Goal: Task Accomplishment & Management: Manage account settings

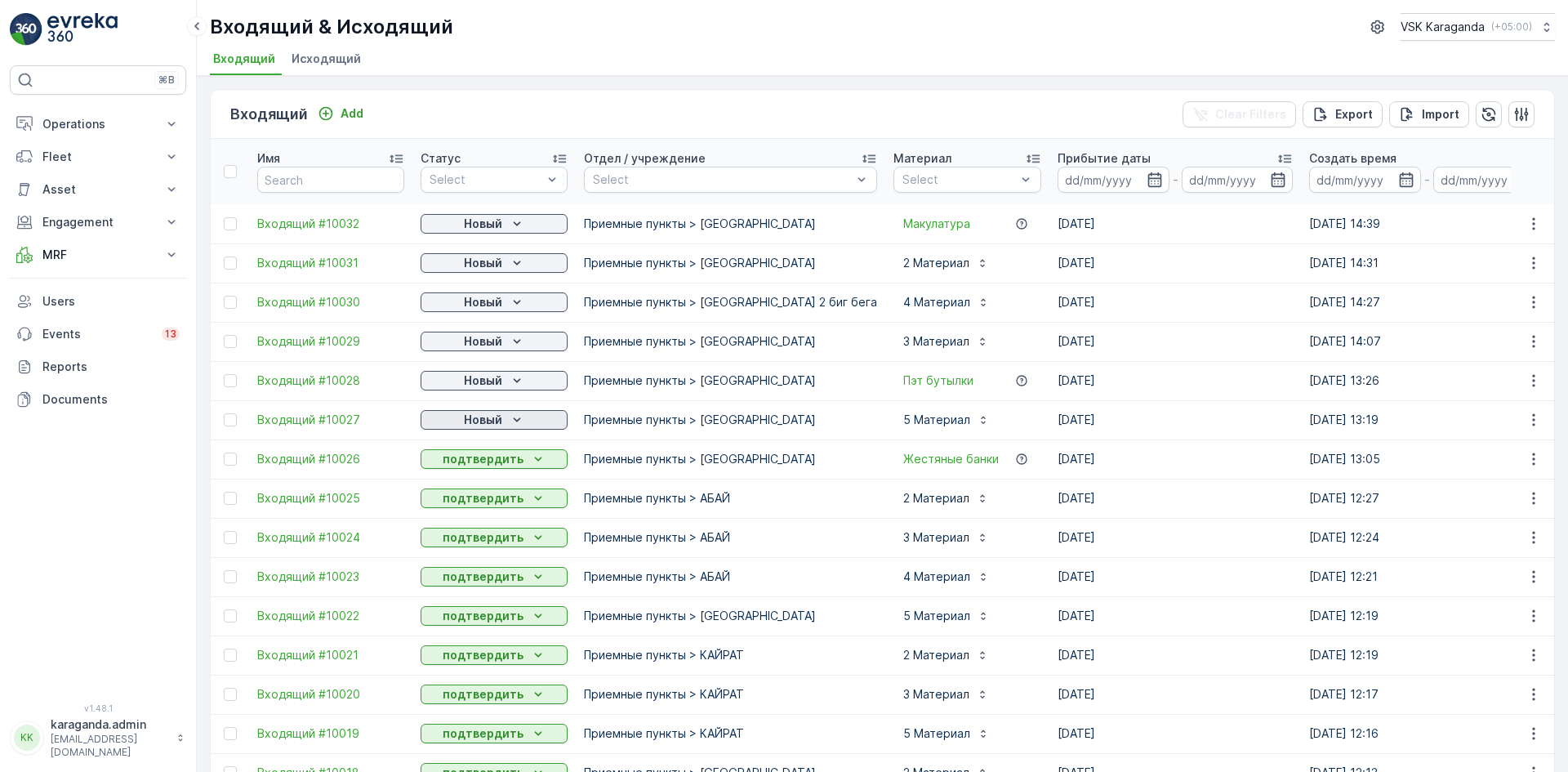
click at [511, 425] on icon "Новый" at bounding box center [517, 420] width 16 height 16
click at [479, 460] on span "подтвердить" at bounding box center [468, 467] width 75 height 16
click at [507, 371] on button "Новый" at bounding box center [494, 381] width 147 height 19
click at [483, 427] on span "подтвердить" at bounding box center [468, 428] width 75 height 16
drag, startPoint x: 514, startPoint y: 333, endPoint x: 506, endPoint y: 349, distance: 17.9
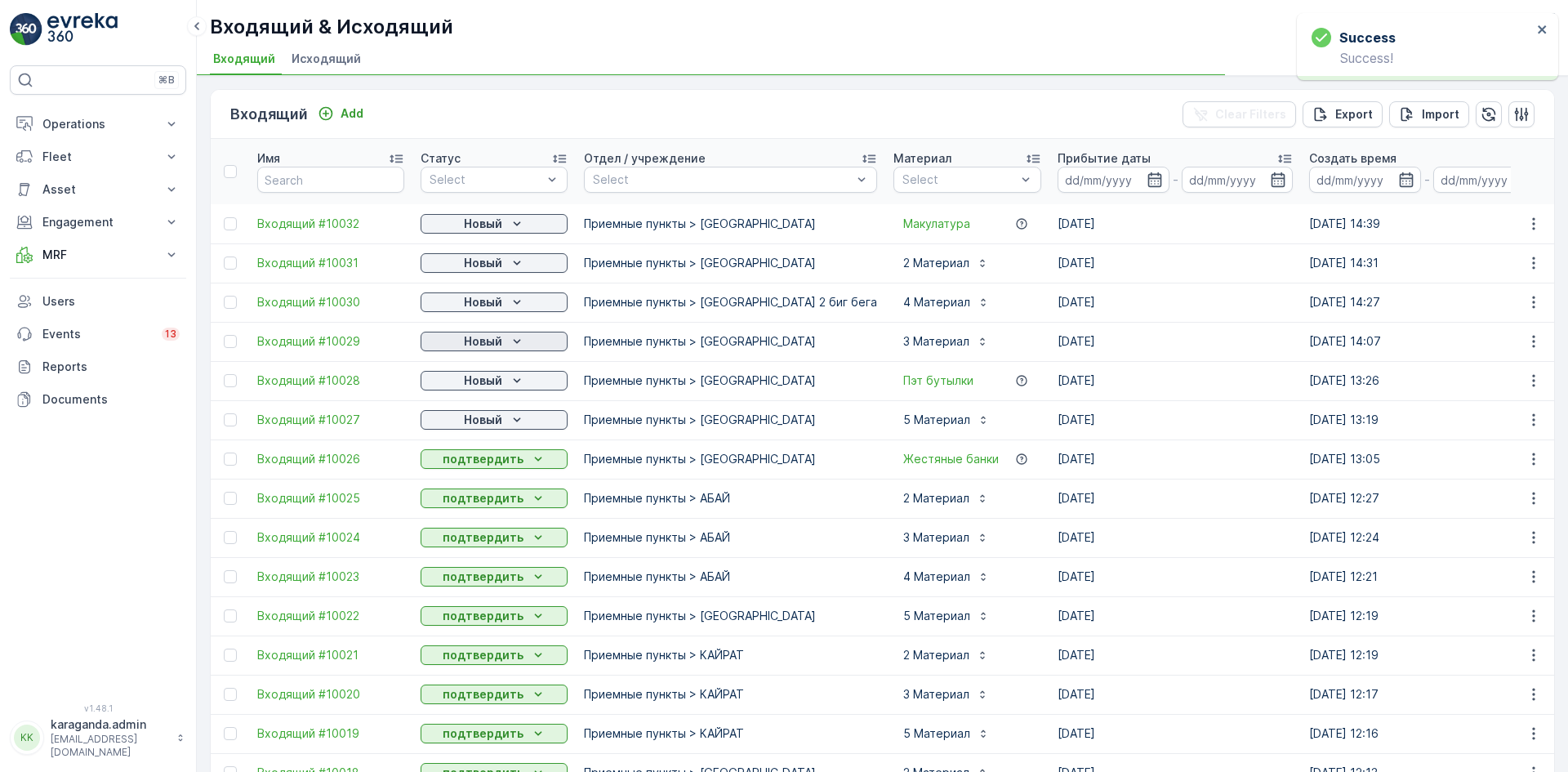
click at [513, 334] on icon "Новый" at bounding box center [517, 341] width 16 height 16
click at [483, 389] on span "подтвердить" at bounding box center [468, 389] width 75 height 16
click at [501, 296] on div "Новый" at bounding box center [494, 302] width 134 height 16
click at [477, 344] on span "подтвердить" at bounding box center [468, 349] width 75 height 16
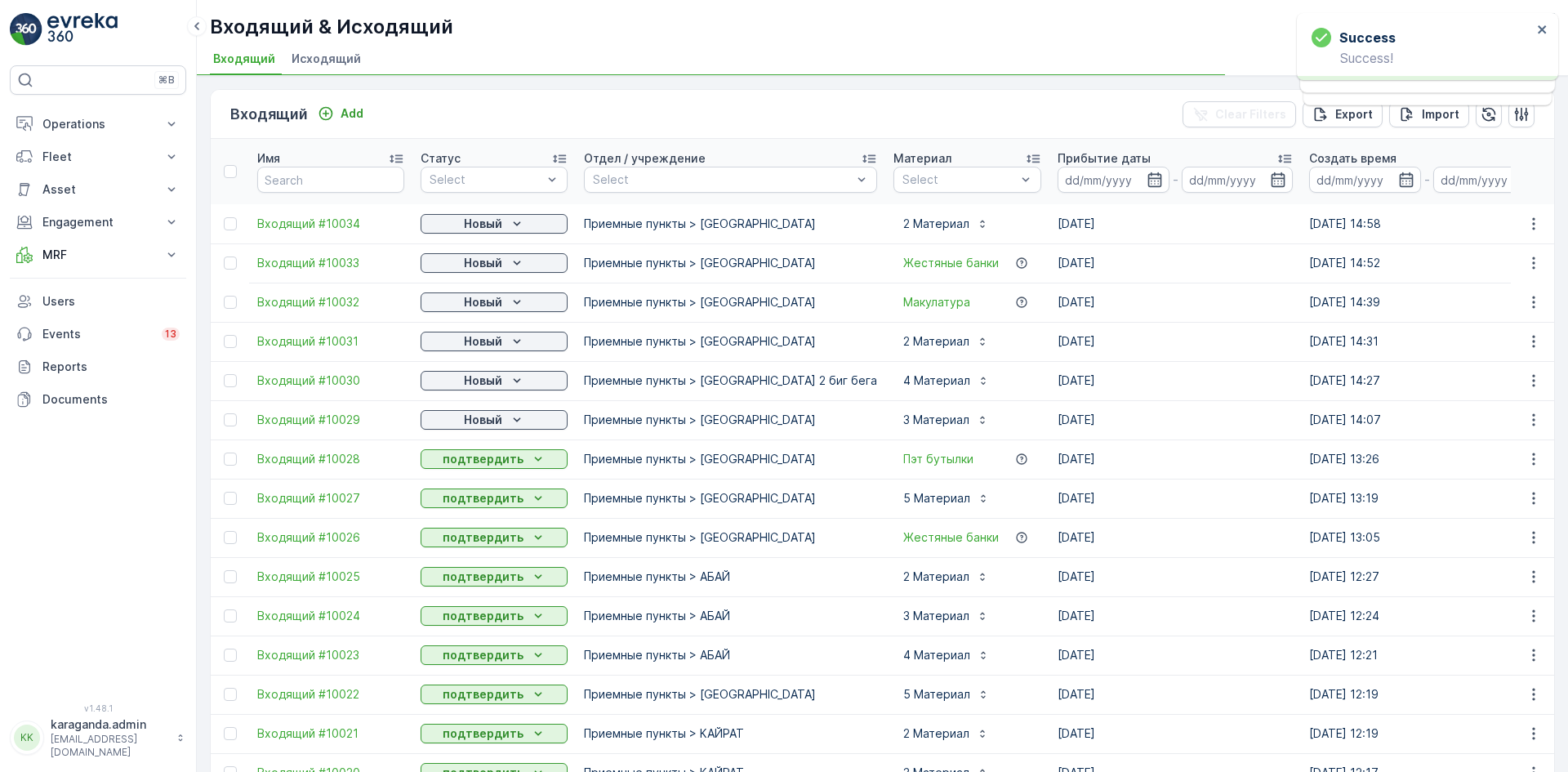
click at [495, 266] on p "Новый" at bounding box center [483, 263] width 38 height 16
drag, startPoint x: 494, startPoint y: 267, endPoint x: 508, endPoint y: 256, distance: 17.8
click at [484, 314] on span "подтвердить" at bounding box center [468, 310] width 75 height 16
drag, startPoint x: 506, startPoint y: 217, endPoint x: 504, endPoint y: 227, distance: 10.2
click at [506, 217] on div "Новый" at bounding box center [494, 224] width 134 height 16
